Goal: Obtain resource: Obtain resource

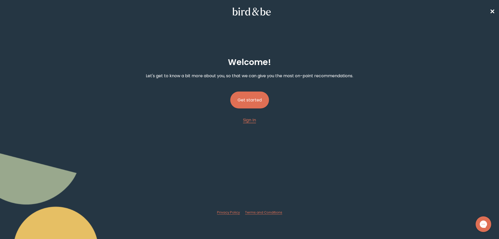
click at [252, 94] on button "Get started" at bounding box center [249, 100] width 39 height 17
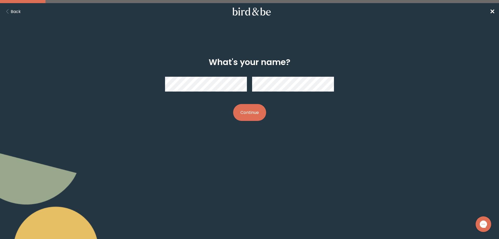
click at [235, 84] on div at bounding box center [249, 84] width 169 height 23
click at [243, 113] on button "Continue" at bounding box center [249, 112] width 33 height 17
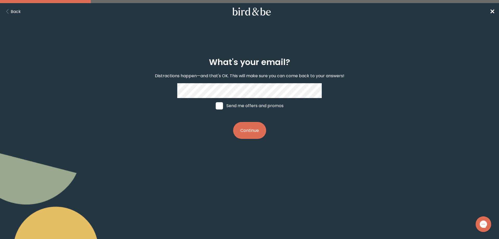
click at [247, 132] on button "Continue" at bounding box center [249, 130] width 33 height 17
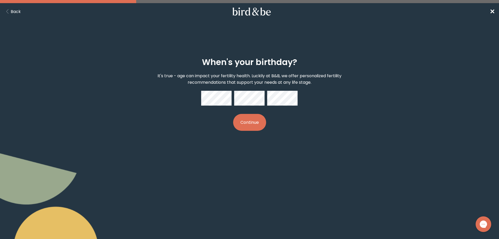
click at [245, 125] on button "Continue" at bounding box center [249, 122] width 33 height 17
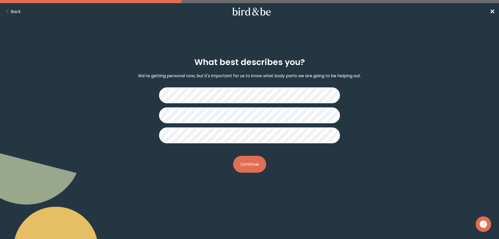
click at [259, 159] on button "Continue" at bounding box center [249, 164] width 33 height 17
click at [248, 166] on button "Continue" at bounding box center [249, 164] width 33 height 17
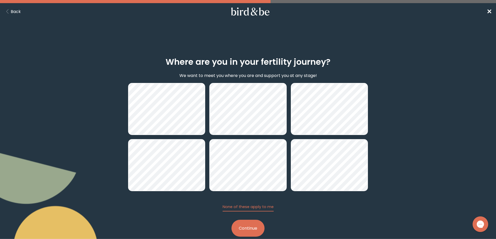
click at [245, 230] on button "Continue" at bounding box center [247, 228] width 33 height 17
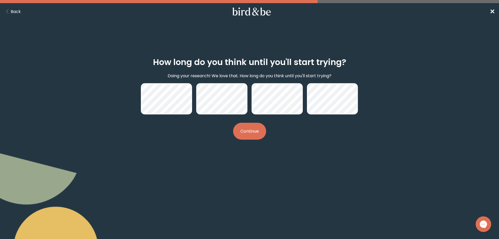
click at [240, 125] on button "Continue" at bounding box center [249, 131] width 33 height 17
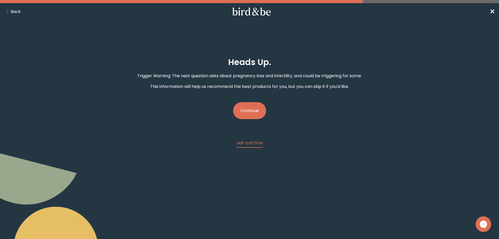
click at [244, 115] on button "Continue" at bounding box center [249, 110] width 33 height 17
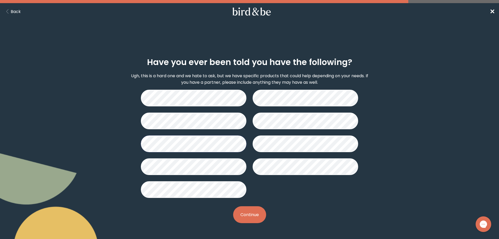
click at [245, 211] on button "Continue" at bounding box center [249, 214] width 33 height 17
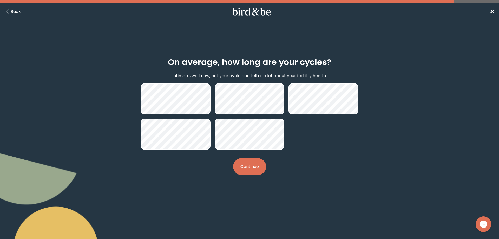
click at [257, 169] on button "Continue" at bounding box center [249, 166] width 33 height 17
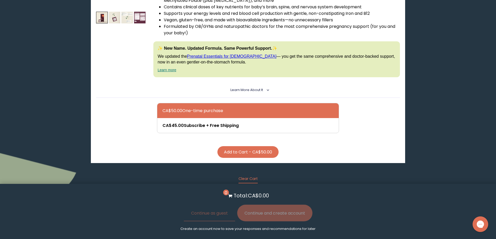
scroll to position [1223, 0]
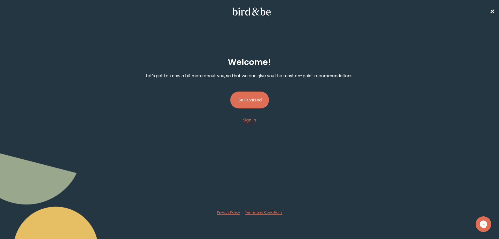
click at [245, 104] on button "Get started" at bounding box center [249, 100] width 39 height 17
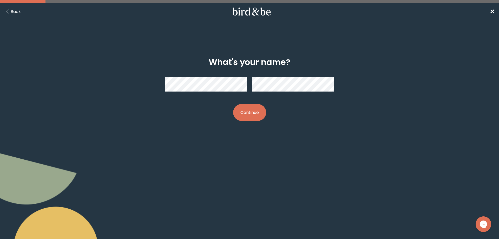
click at [206, 92] on div at bounding box center [249, 84] width 169 height 23
click at [290, 46] on form "What's your name? Continue" at bounding box center [250, 89] width 250 height 89
click at [492, 11] on span "✕" at bounding box center [492, 11] width 5 height 9
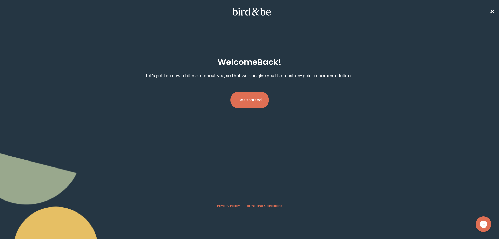
click at [247, 97] on button "Get started" at bounding box center [249, 100] width 39 height 17
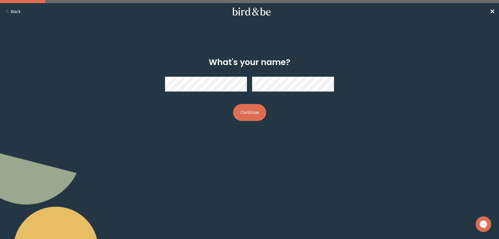
click at [256, 115] on button "Continue" at bounding box center [249, 112] width 33 height 17
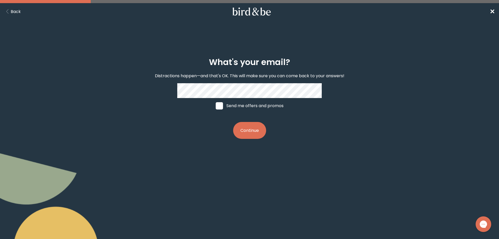
click at [245, 133] on button "Continue" at bounding box center [249, 130] width 33 height 17
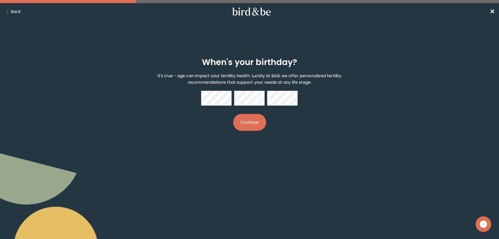
click at [13, 8] on nav "Back ✕" at bounding box center [249, 11] width 499 height 17
click at [5, 10] on icon "Back Button" at bounding box center [7, 11] width 7 height 4
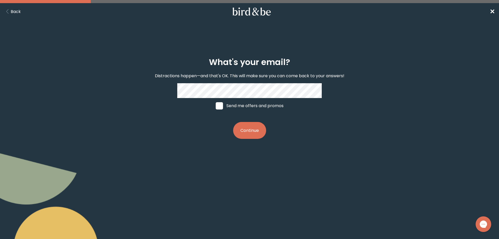
click at [221, 105] on span at bounding box center [219, 105] width 7 height 7
click at [216, 106] on input "Send me offers and promos" at bounding box center [216, 106] width 0 height 0
checkbox input "true"
click at [248, 129] on button "Continue" at bounding box center [249, 130] width 33 height 17
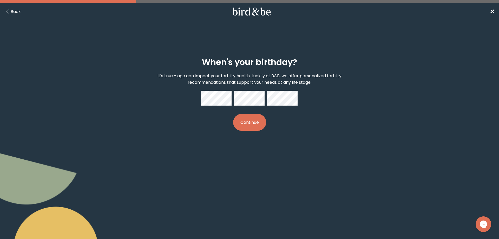
click at [255, 119] on button "Continue" at bounding box center [249, 122] width 33 height 17
click at [259, 121] on button "Continue" at bounding box center [249, 122] width 33 height 17
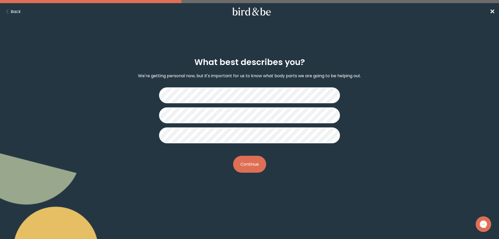
click at [243, 168] on button "Continue" at bounding box center [249, 164] width 33 height 17
click at [253, 157] on button "Continue" at bounding box center [249, 164] width 33 height 17
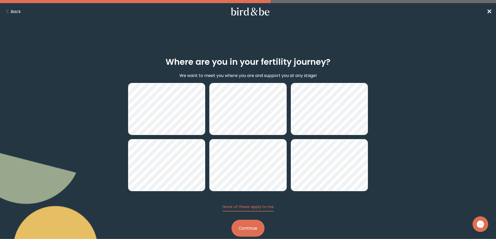
click at [243, 228] on button "Continue" at bounding box center [247, 228] width 33 height 17
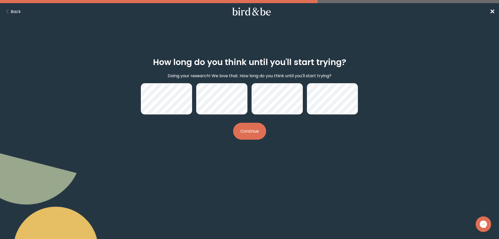
click at [235, 131] on button "Continue" at bounding box center [249, 131] width 33 height 17
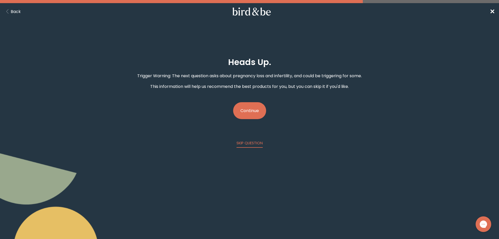
click at [240, 110] on button "Continue" at bounding box center [249, 110] width 33 height 17
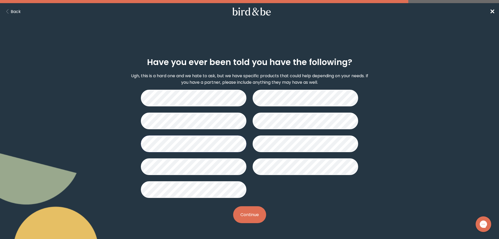
click at [247, 215] on button "Continue" at bounding box center [249, 214] width 33 height 17
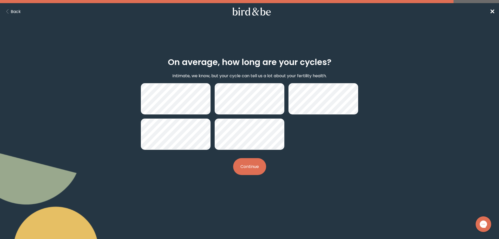
click at [248, 157] on div "On average, how long are your cycles? Intimate, we know, but your cycle can tel…" at bounding box center [249, 116] width 241 height 134
click at [252, 160] on button "Continue" at bounding box center [249, 166] width 33 height 17
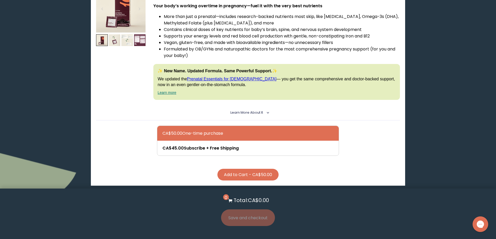
scroll to position [1275, 0]
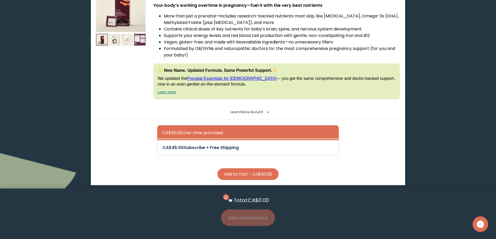
click at [219, 150] on div at bounding box center [253, 147] width 182 height 15
click at [162, 144] on input "CA$45.00 Subscribe + Free Shipping" at bounding box center [162, 144] width 0 height 0
radio input "true"
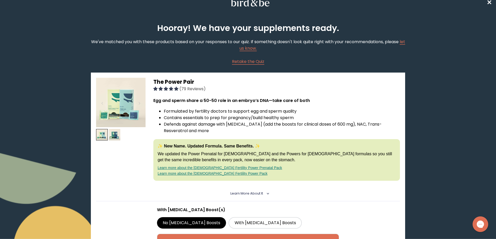
scroll to position [0, 0]
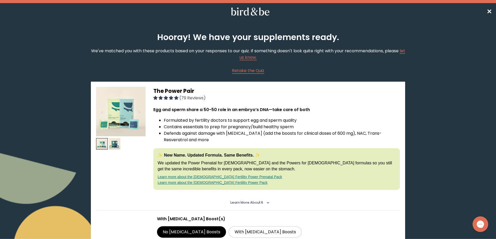
click at [264, 11] on icon at bounding box center [250, 12] width 41 height 8
